Goal: Transaction & Acquisition: Purchase product/service

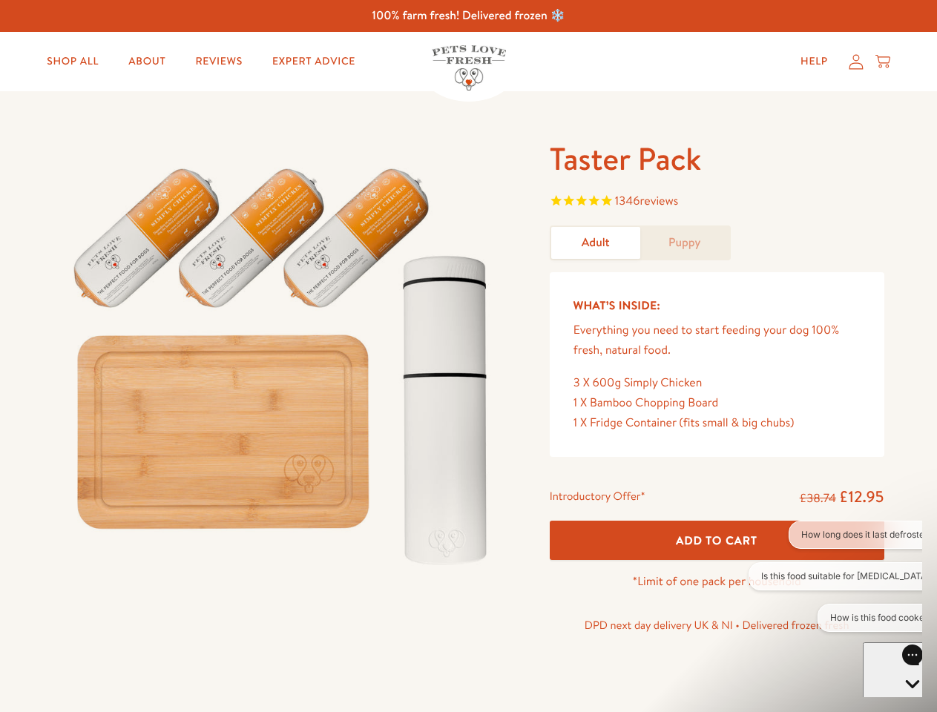
click at [468, 356] on img at bounding box center [283, 360] width 461 height 442
click at [717, 203] on span "1346 reviews" at bounding box center [717, 202] width 335 height 22
click at [717, 540] on span "Add To Cart" at bounding box center [717, 541] width 82 height 16
click at [835, 535] on button "How long does it last defrosted?" at bounding box center [868, 535] width 158 height 28
